Goal: Task Accomplishment & Management: Manage account settings

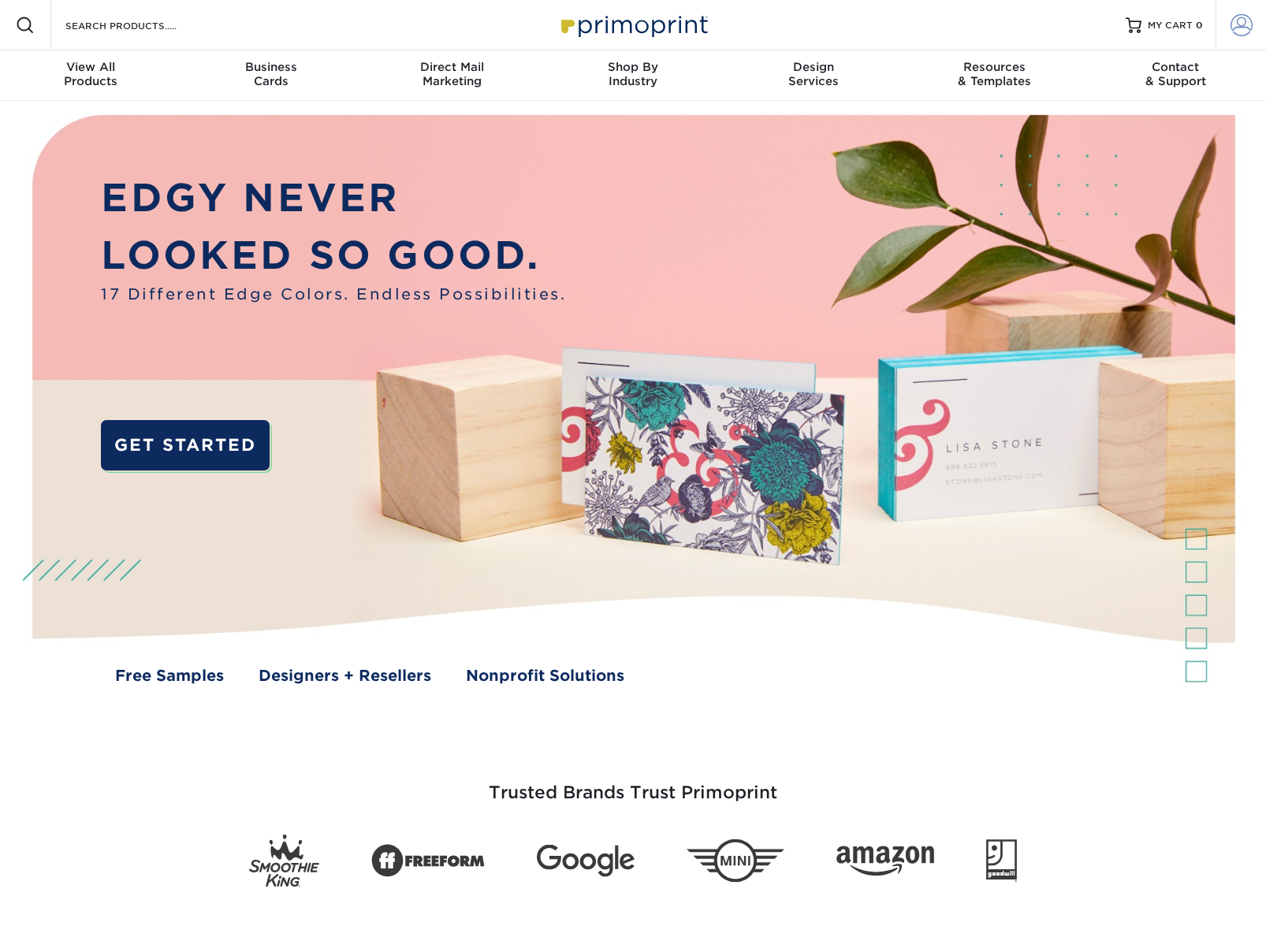
click at [1244, 29] on span at bounding box center [1241, 25] width 22 height 22
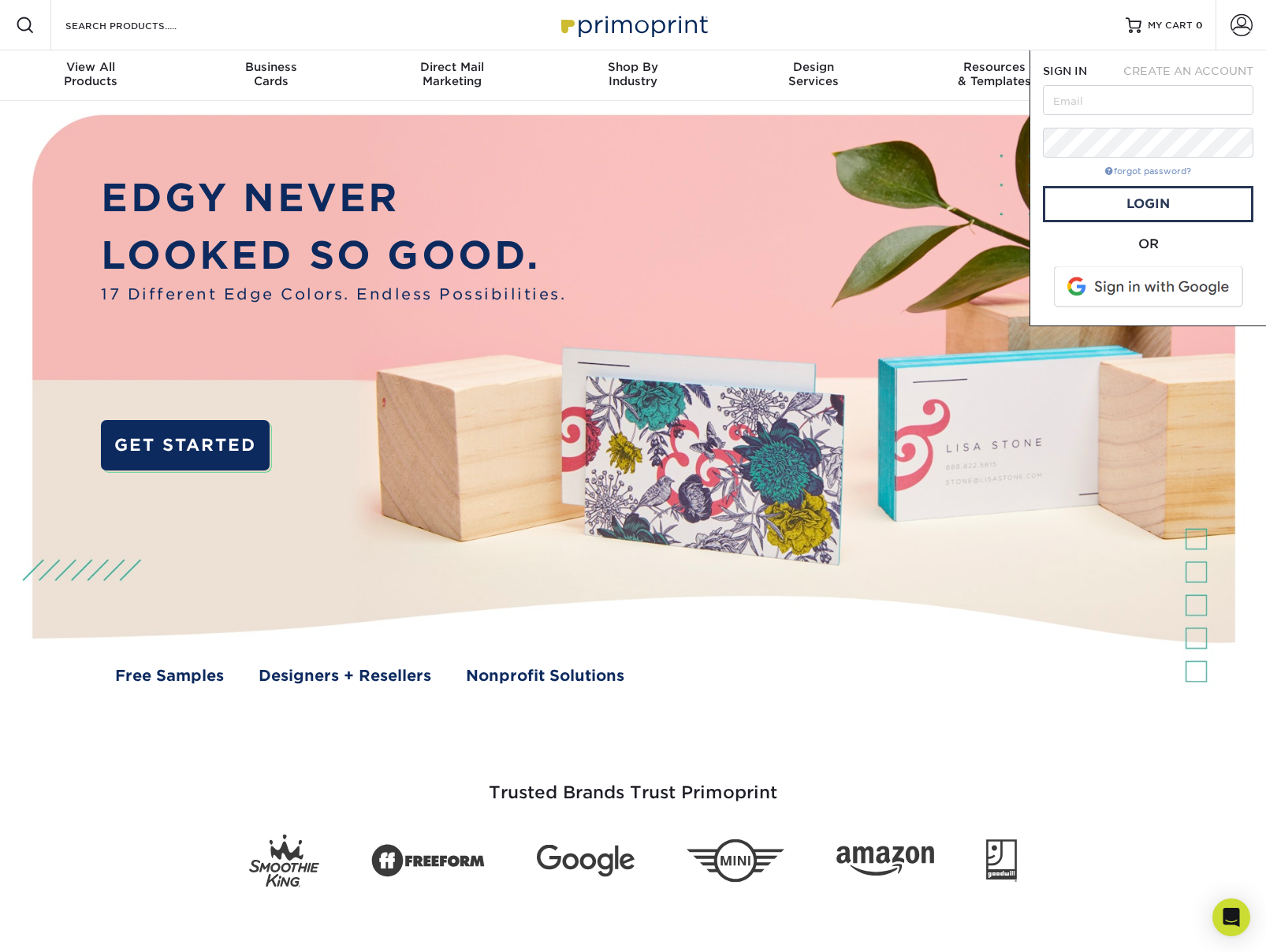
click at [1140, 174] on link "forgot password?" at bounding box center [1148, 171] width 86 height 11
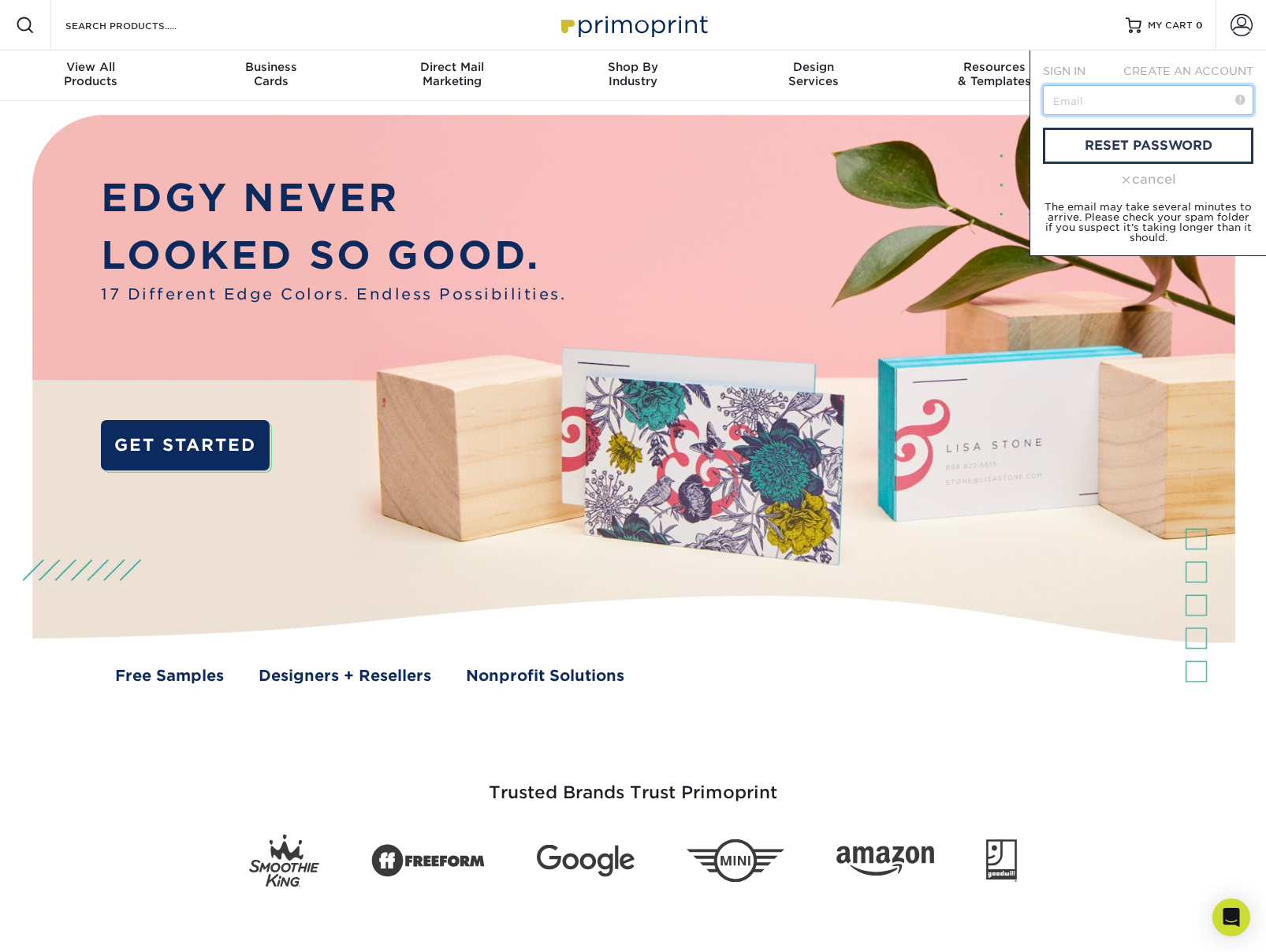
click at [1080, 95] on input "text" at bounding box center [1148, 100] width 210 height 30
type input "[PERSON_NAME][EMAIL_ADDRESS][DOMAIN_NAME]"
click at [1125, 148] on link "reset password" at bounding box center [1148, 145] width 210 height 36
